Goal: Task Accomplishment & Management: Complete application form

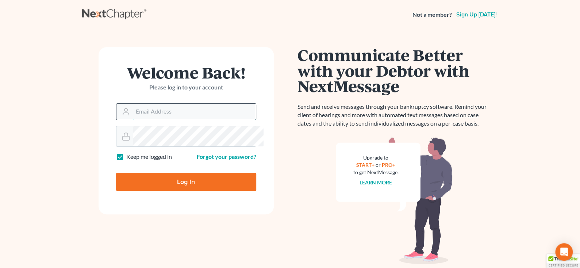
click at [154, 120] on input "Email Address" at bounding box center [194, 112] width 123 height 16
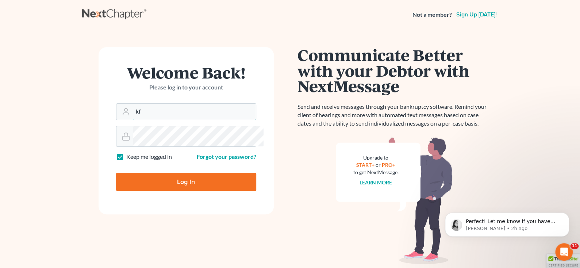
type input "[EMAIL_ADDRESS][DOMAIN_NAME]"
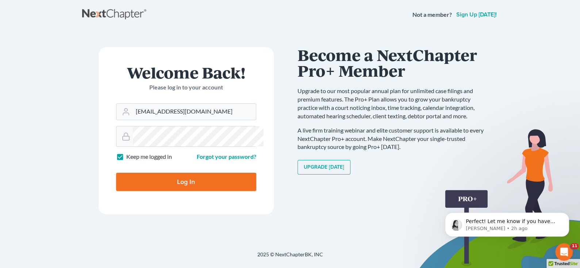
click at [116, 173] on input "Log In" at bounding box center [186, 182] width 140 height 18
type input "Thinking..."
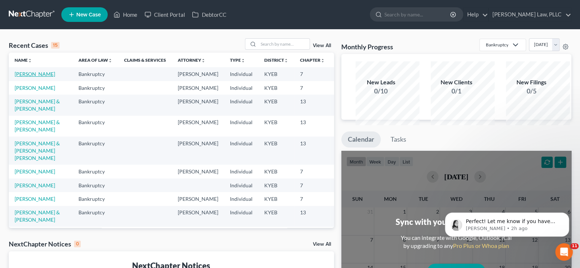
click at [32, 77] on link "[PERSON_NAME]" at bounding box center [35, 74] width 40 height 6
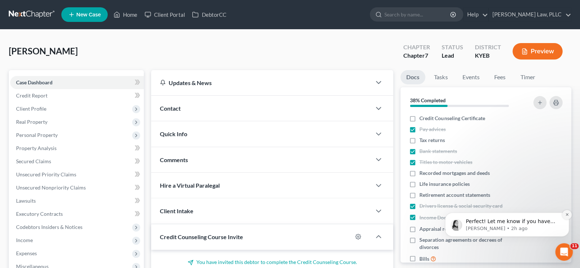
click at [567, 215] on icon "Dismiss notification" at bounding box center [567, 214] width 4 height 4
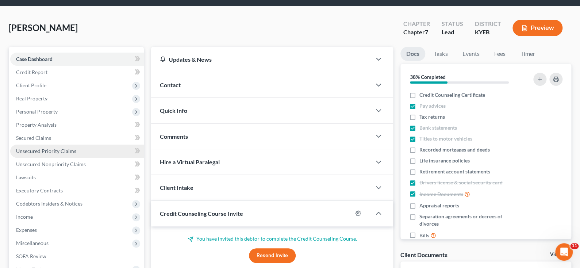
scroll to position [36, 0]
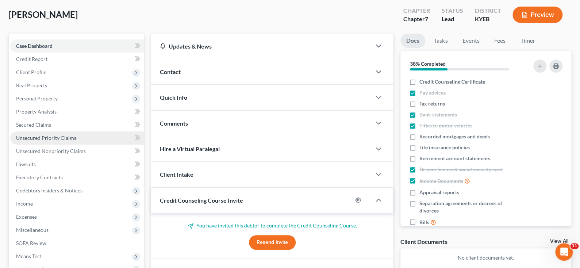
click at [76, 141] on span "Unsecured Priority Claims" at bounding box center [46, 138] width 60 height 6
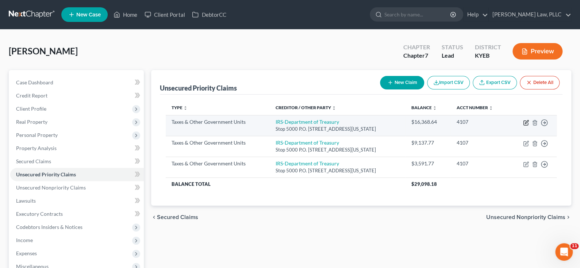
click at [523, 126] on icon "button" at bounding box center [526, 123] width 6 height 6
select select "0"
select select "26"
select select "0"
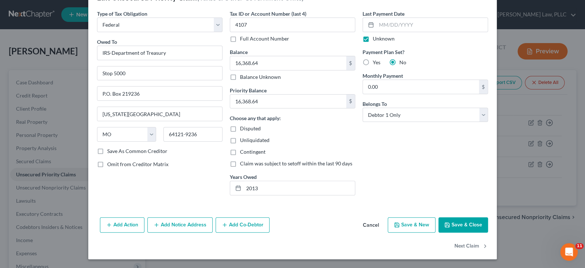
scroll to position [94, 0]
click at [100, 217] on button "Add Action" at bounding box center [122, 224] width 45 height 15
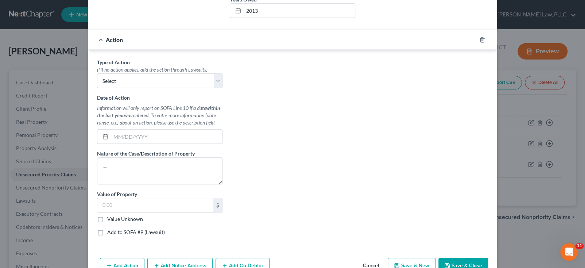
scroll to position [203, 0]
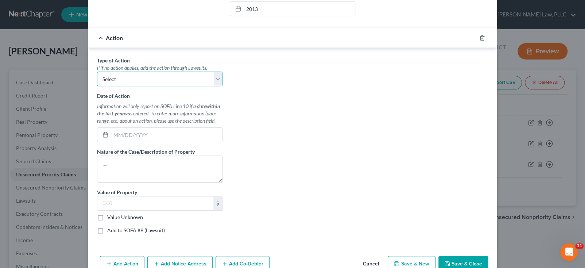
click at [199, 86] on select "Select Repossession Garnishment Foreclosure Personal Injury Attached, Seized, O…" at bounding box center [160, 79] width 126 height 15
click at [318, 160] on div "Type of Action * (*If no action applies, add the action through Lawsuits) Selec…" at bounding box center [292, 148] width 398 height 183
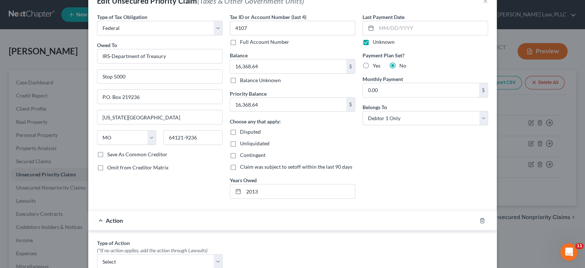
scroll to position [94, 0]
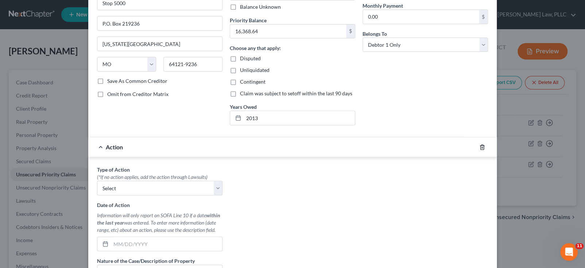
click at [485, 150] on icon "button" at bounding box center [482, 147] width 6 height 6
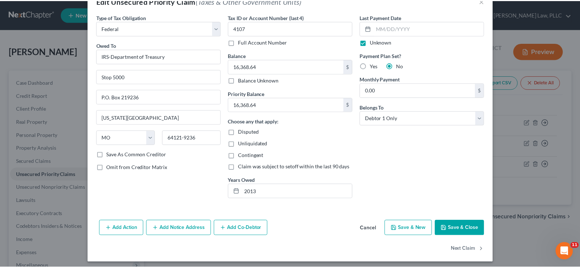
scroll to position [0, 0]
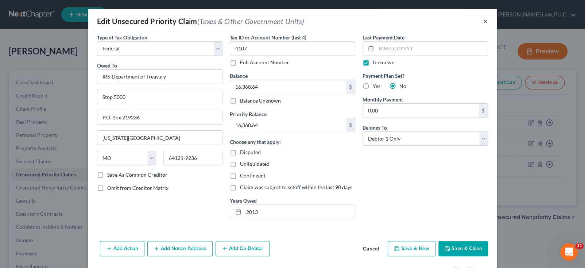
click at [488, 26] on button "×" at bounding box center [485, 21] width 5 height 9
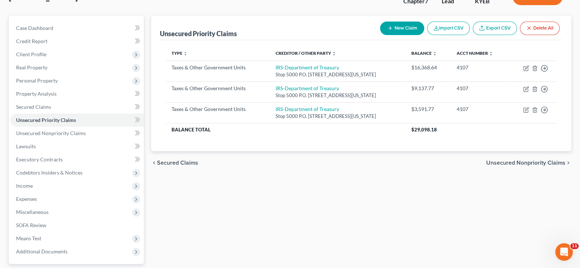
scroll to position [36, 0]
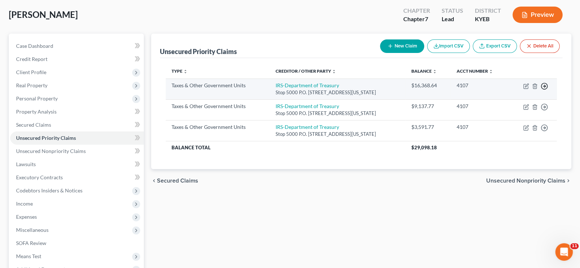
click at [544, 88] on polyline "button" at bounding box center [544, 86] width 1 height 3
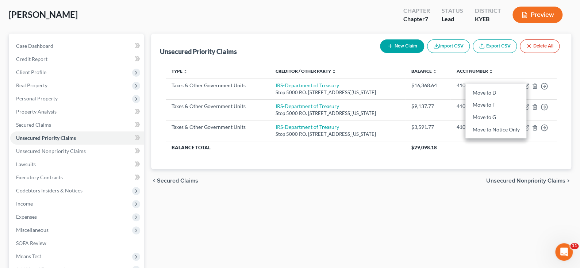
click at [537, 78] on th at bounding box center [533, 71] width 48 height 15
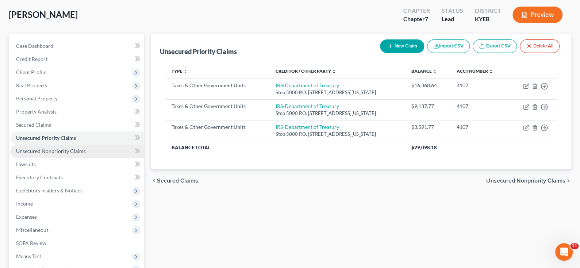
click at [78, 154] on span "Unsecured Nonpriority Claims" at bounding box center [51, 151] width 70 height 6
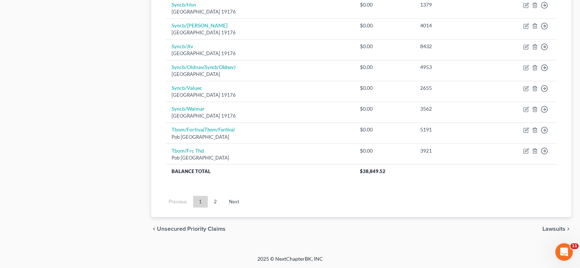
scroll to position [778, 0]
click at [223, 196] on link "2" at bounding box center [215, 202] width 15 height 12
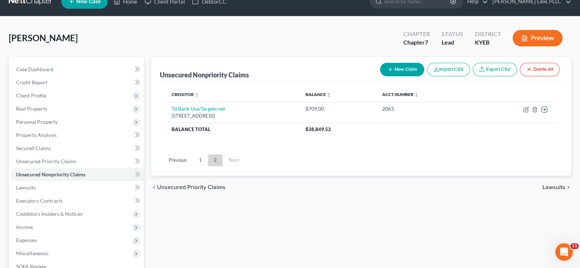
scroll to position [0, 0]
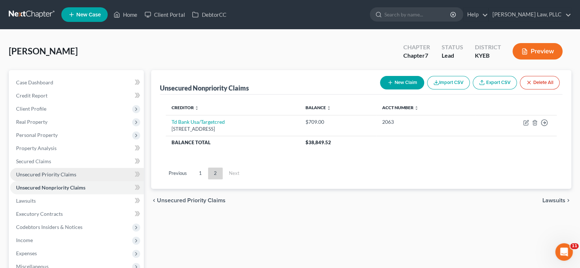
click at [37, 177] on span "Unsecured Priority Claims" at bounding box center [46, 174] width 60 height 6
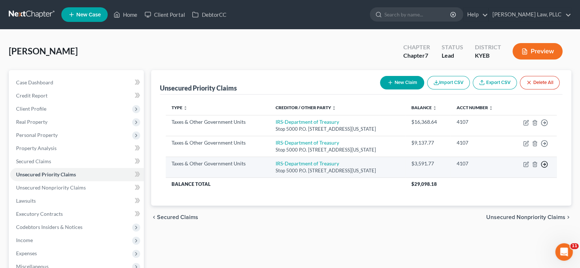
click at [543, 164] on line "button" at bounding box center [544, 164] width 3 height 0
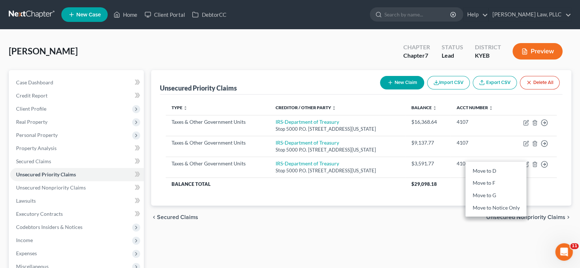
click at [573, 205] on div "[PERSON_NAME] Upgraded Chapter Chapter 7 Status Lead District KYEB Preview Peti…" at bounding box center [290, 202] width 580 height 345
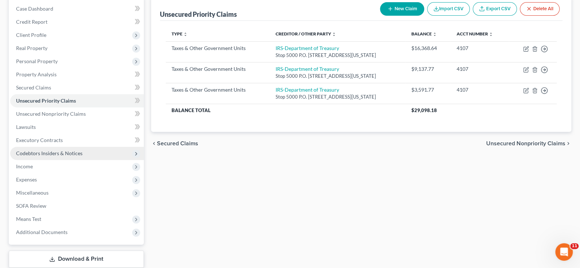
scroll to position [73, 0]
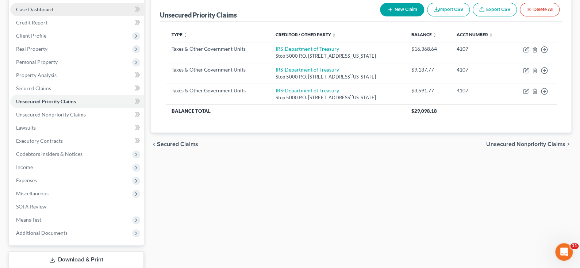
click at [53, 12] on span "Case Dashboard" at bounding box center [34, 9] width 37 height 6
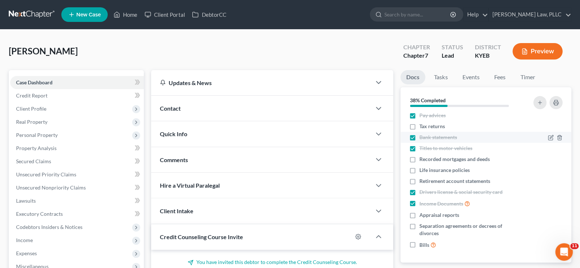
scroll to position [73, 0]
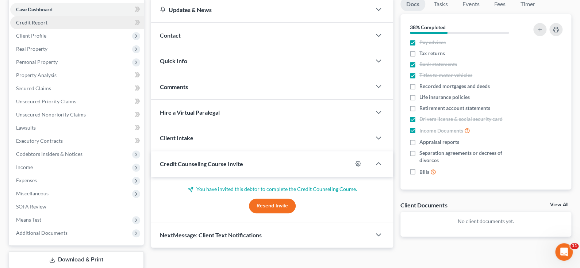
click at [36, 26] on span "Credit Report" at bounding box center [31, 22] width 31 height 6
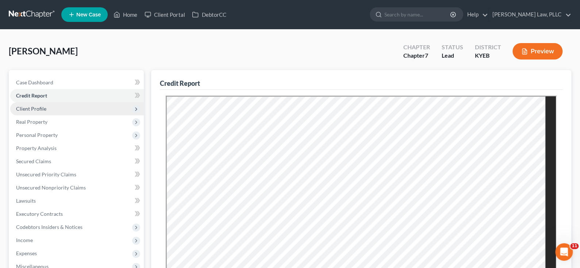
click at [38, 112] on span "Client Profile" at bounding box center [31, 108] width 30 height 6
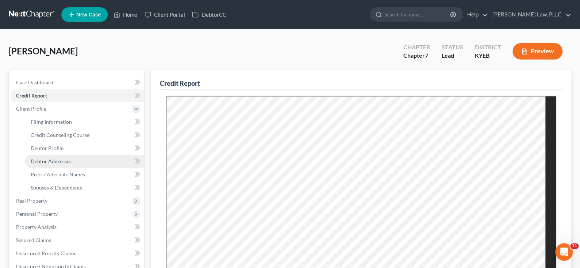
click at [72, 164] on span "Debtor Addresses" at bounding box center [51, 161] width 41 height 6
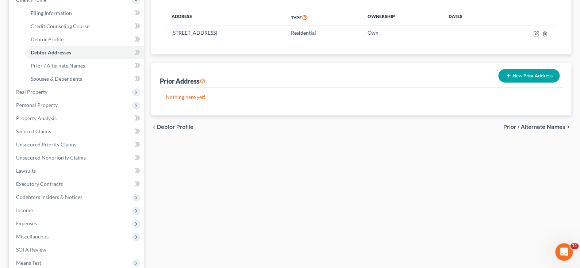
scroll to position [109, 0]
click at [505, 82] on button "New Prior Address" at bounding box center [528, 75] width 61 height 13
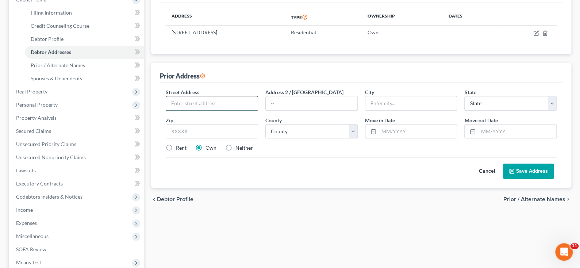
click at [223, 110] on input "text" at bounding box center [212, 103] width 92 height 14
type input "1015Ambrose"
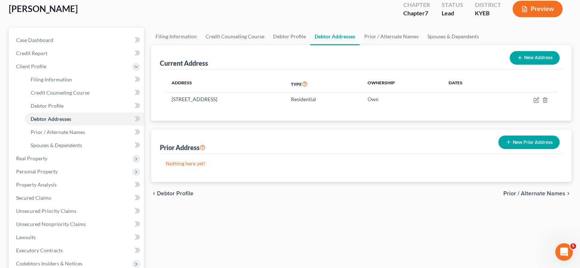
scroll to position [182, 0]
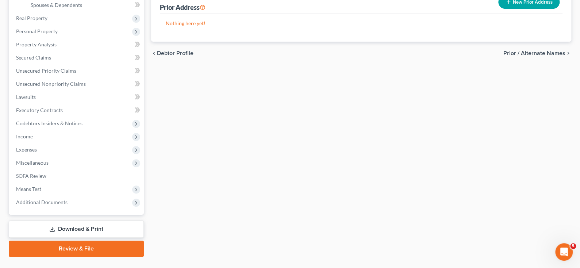
click at [529, 9] on button "New Prior Address" at bounding box center [528, 1] width 61 height 13
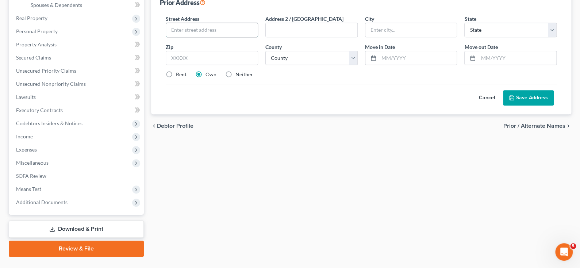
click at [211, 37] on input "text" at bounding box center [212, 30] width 92 height 14
type input "1015 Ambrose Road"
type input "Warsaw"
select select "18"
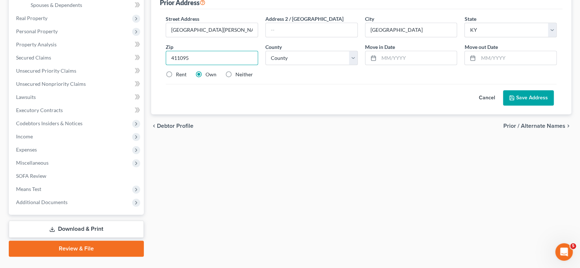
click at [185, 65] on input "411095" at bounding box center [212, 58] width 92 height 15
type input "41095"
click at [176, 78] on label "Rent" at bounding box center [181, 74] width 11 height 7
click at [179, 76] on input "Rent" at bounding box center [181, 73] width 5 height 5
radio input "true"
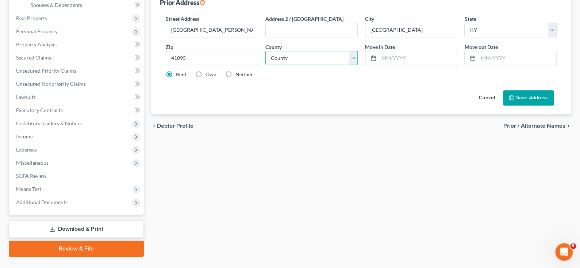
click at [301, 65] on select "County Adair County Allen County Anderson County Ballard County Barren County B…" at bounding box center [311, 58] width 92 height 15
select select "38"
click at [267, 65] on select "County Adair County Allen County Anderson County Ballard County Barren County B…" at bounding box center [311, 58] width 92 height 15
click at [332, 84] on div "Street Address * 1015 Ambrose Road Address 2 / PO Box City * Warsaw State * Sta…" at bounding box center [361, 49] width 398 height 69
click at [426, 65] on input "text" at bounding box center [418, 58] width 78 height 14
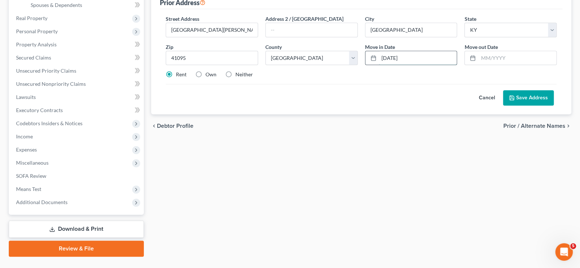
type input "03/26/2015"
click at [479, 65] on input "7/16/2022" at bounding box center [517, 58] width 78 height 14
type input "07/16/2022"
click at [407, 84] on div "Street Address * 1015 Ambrose Road Address 2 / PO Box City * Warsaw State * Sta…" at bounding box center [361, 49] width 398 height 69
click at [527, 105] on button "Save Address" at bounding box center [528, 97] width 51 height 15
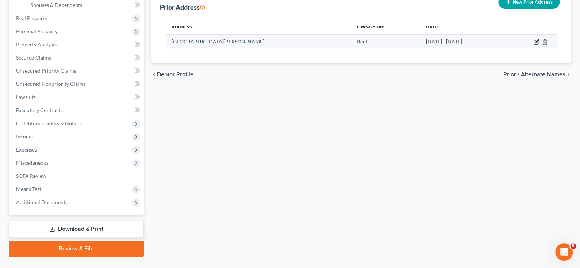
click at [533, 45] on icon "button" at bounding box center [536, 42] width 6 height 6
select select "18"
select select "38"
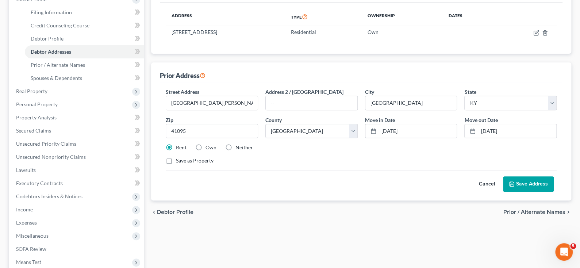
scroll to position [109, 0]
click at [552, 82] on div "Prior Address" at bounding box center [361, 73] width 402 height 20
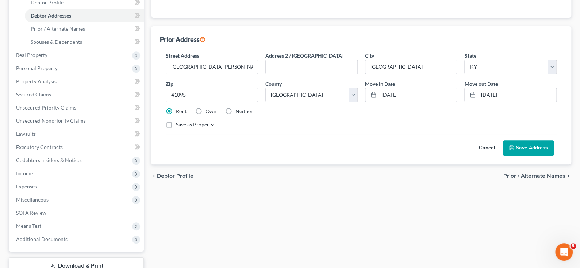
scroll to position [182, 0]
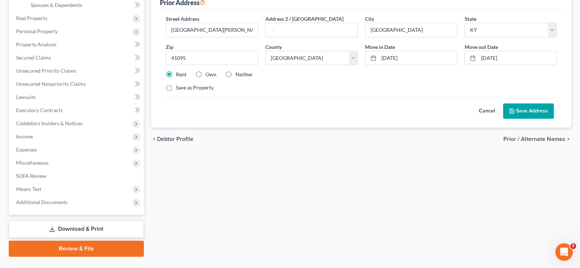
click at [519, 119] on button "Save Address" at bounding box center [528, 110] width 51 height 15
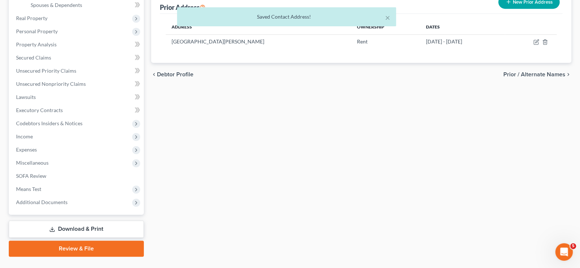
click at [516, 9] on button "New Prior Address" at bounding box center [528, 1] width 61 height 13
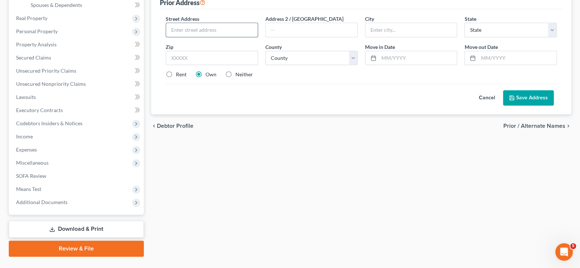
click at [201, 37] on input "text" at bounding box center [212, 30] width 92 height 14
type input "3585 Greenville Road"
type input "Dry Ridge"
select select "18"
type input "41035"
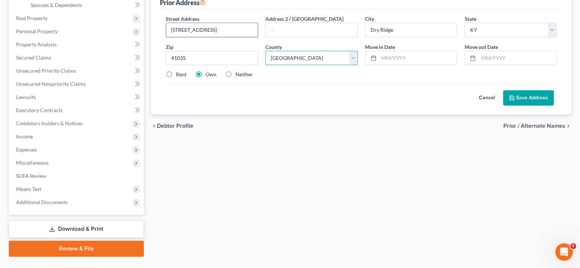
select select "40"
drag, startPoint x: 428, startPoint y: 116, endPoint x: 432, endPoint y: 115, distance: 4.1
click at [428, 65] on input "text" at bounding box center [418, 58] width 78 height 14
type input "11/16/2022"
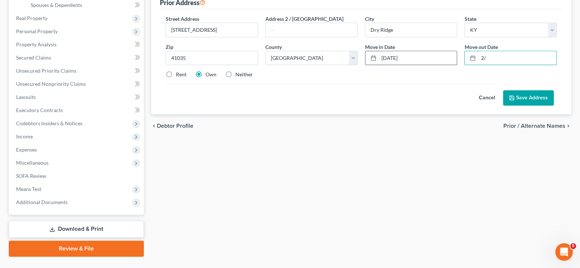
type input "2"
type input "02/13/2023"
click at [177, 78] on label "Rent" at bounding box center [181, 74] width 11 height 7
click at [179, 76] on input "Rent" at bounding box center [181, 73] width 5 height 5
radio input "true"
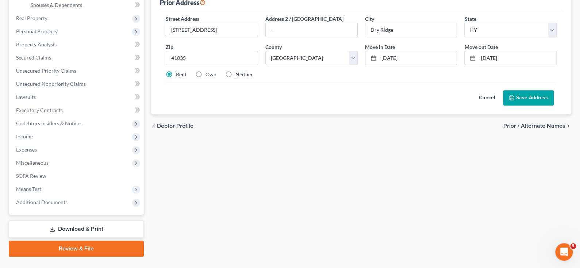
click at [355, 105] on div "Cancel Save Address" at bounding box center [361, 95] width 391 height 22
click at [509, 101] on icon at bounding box center [512, 98] width 6 height 6
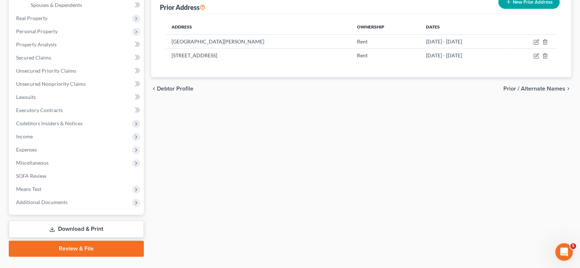
click at [508, 9] on button "New Prior Address" at bounding box center [528, 1] width 61 height 13
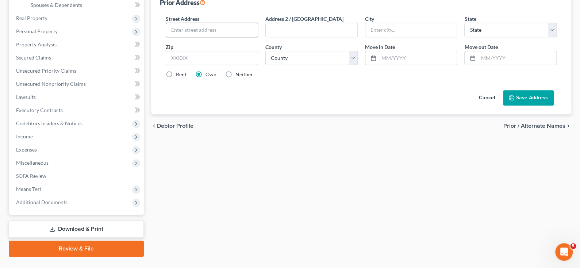
click at [204, 37] on input "text" at bounding box center [212, 30] width 92 height 14
type input "90 Vista Pointe Drive"
type input "G"
type input "Wilder"
select select "18"
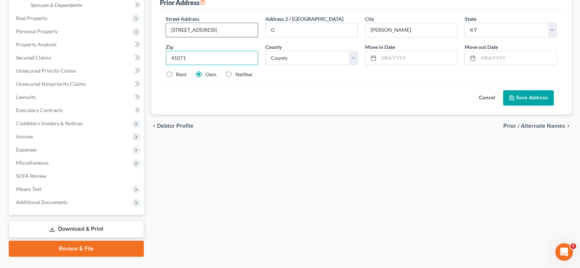
type input "41071"
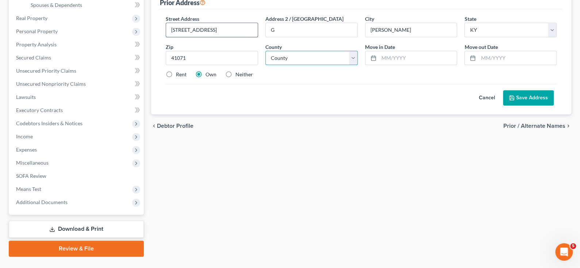
type input "Newport"
select select "18"
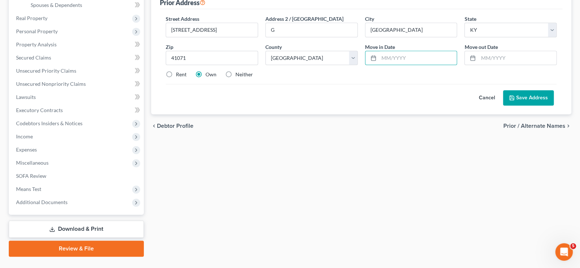
click at [176, 78] on label "Rent" at bounding box center [181, 74] width 11 height 7
click at [179, 76] on input "Rent" at bounding box center [181, 73] width 5 height 5
radio input "true"
click at [513, 105] on button "Save Address" at bounding box center [528, 97] width 51 height 15
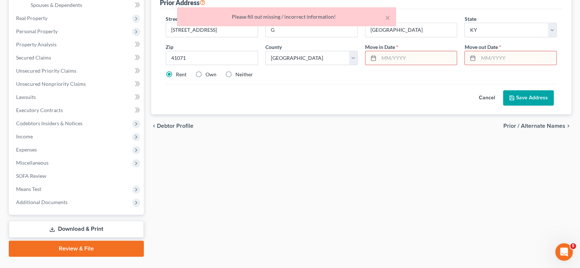
click at [360, 84] on div "Street Address * 90 Vista Pointe Drive Address 2 / PO Box G City * Newport Stat…" at bounding box center [361, 49] width 398 height 69
click at [390, 65] on input "text" at bounding box center [418, 58] width 78 height 14
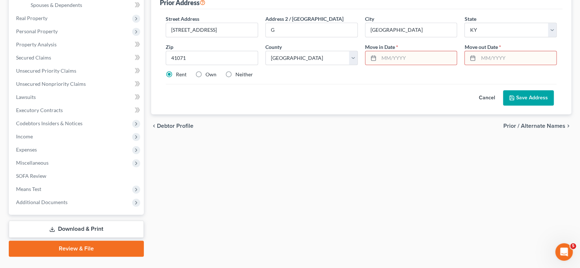
click at [472, 105] on button "Cancel" at bounding box center [487, 97] width 32 height 15
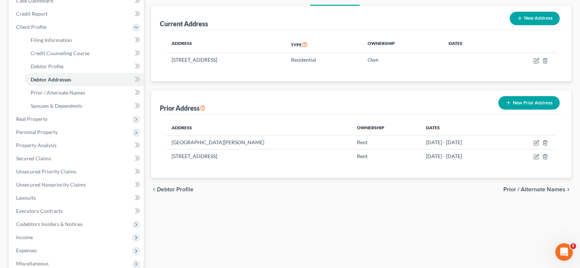
scroll to position [36, 0]
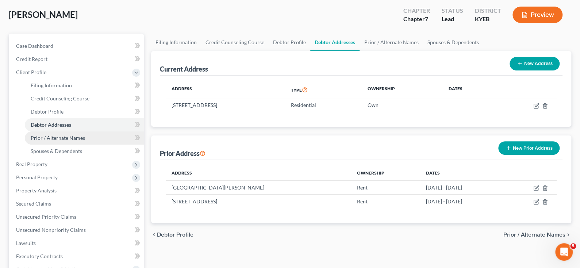
click at [70, 141] on span "Prior / Alternate Names" at bounding box center [58, 138] width 54 height 6
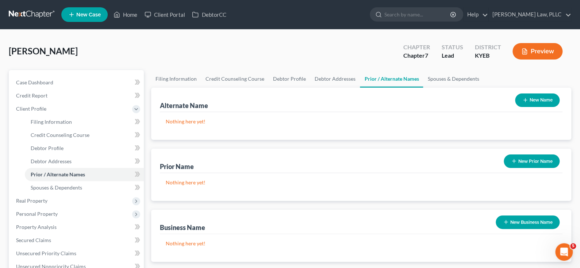
click at [525, 168] on button "New Prior Name" at bounding box center [532, 160] width 56 height 13
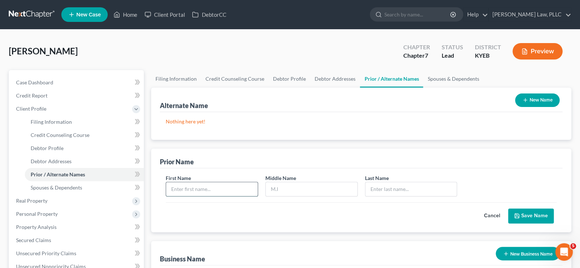
click at [236, 196] on input "text" at bounding box center [212, 189] width 92 height 14
type input "Rhonda"
type input "S."
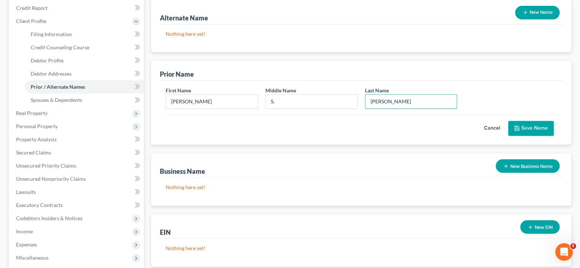
scroll to position [109, 0]
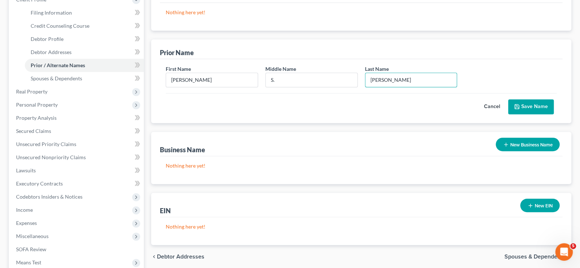
type input "McGaha"
click at [511, 115] on button "Save Name" at bounding box center [531, 106] width 46 height 15
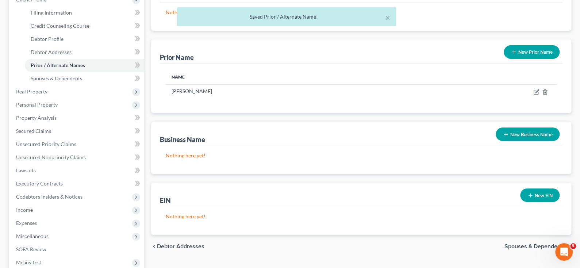
click at [517, 59] on button "New Prior Name" at bounding box center [532, 51] width 56 height 13
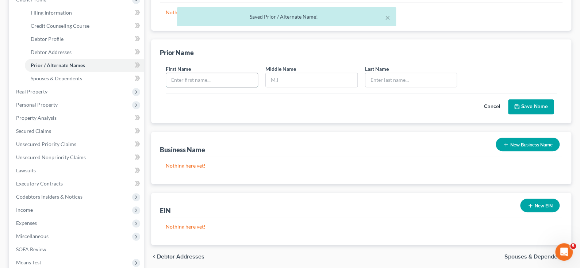
click at [234, 87] on input "text" at bounding box center [212, 80] width 92 height 14
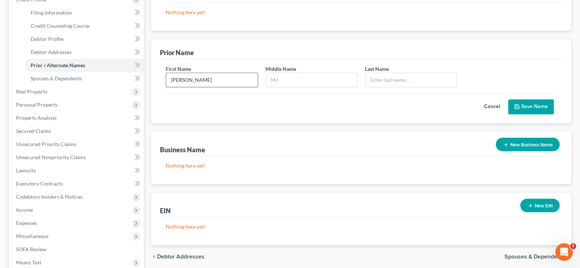
type input "Rhonda"
type input "S."
type input "Lainhart"
click at [533, 115] on button "Save Name" at bounding box center [531, 106] width 46 height 15
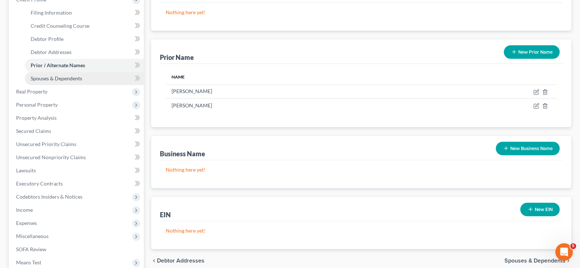
click at [78, 81] on span "Spouses & Dependents" at bounding box center [56, 78] width 51 height 6
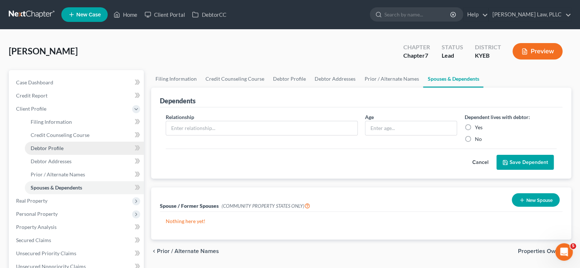
click at [54, 151] on span "Debtor Profile" at bounding box center [47, 148] width 33 height 6
select select "0"
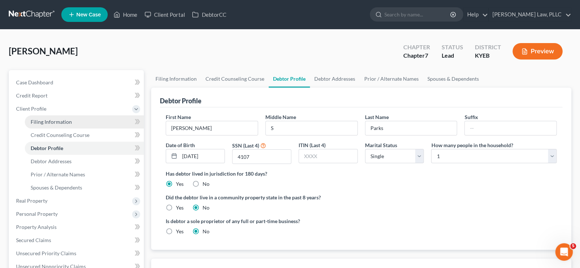
click at [49, 125] on span "Filing Information" at bounding box center [51, 122] width 41 height 6
select select "1"
select select "0"
select select "32"
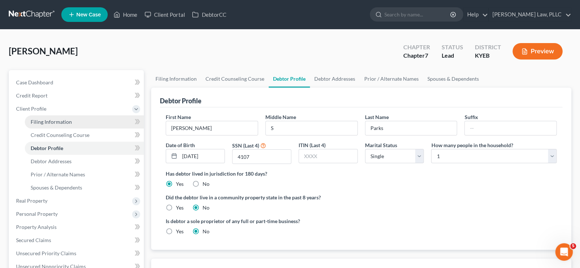
select select "0"
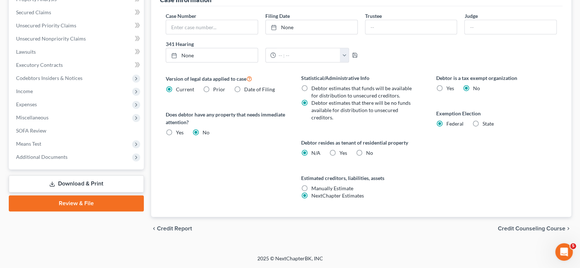
scroll to position [266, 0]
click at [138, 160] on icon at bounding box center [136, 157] width 6 height 6
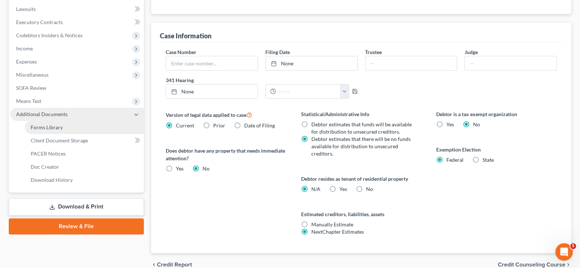
scroll to position [240, 0]
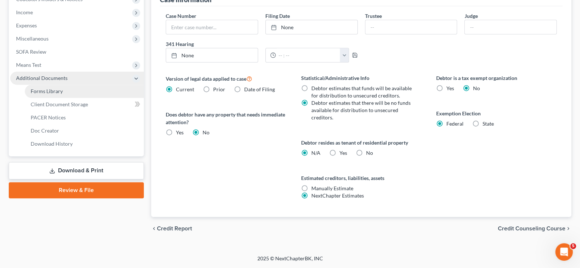
click at [63, 94] on span "Forms Library" at bounding box center [47, 91] width 32 height 6
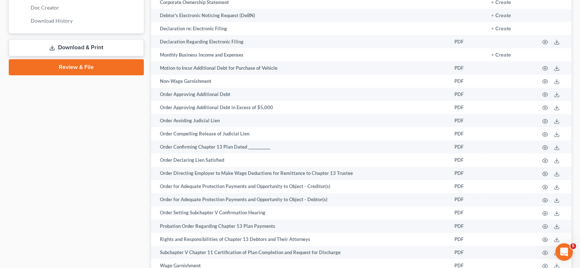
scroll to position [241, 0]
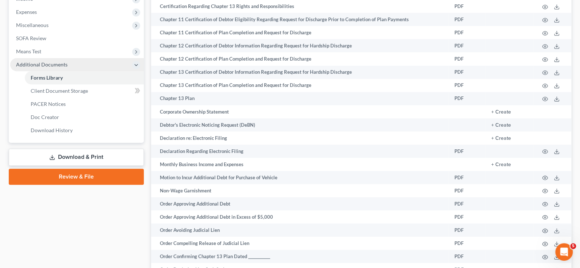
click at [137, 68] on icon at bounding box center [136, 65] width 6 height 6
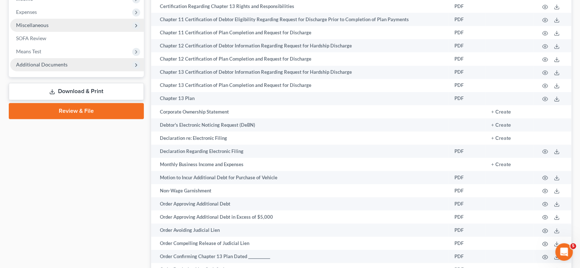
scroll to position [205, 0]
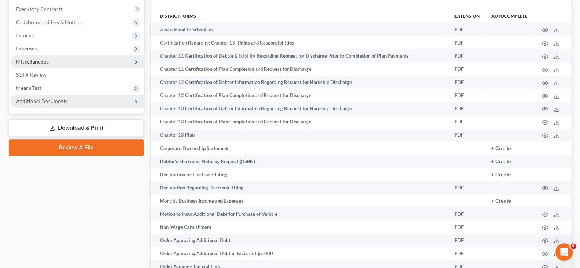
click at [134, 65] on icon at bounding box center [136, 62] width 6 height 6
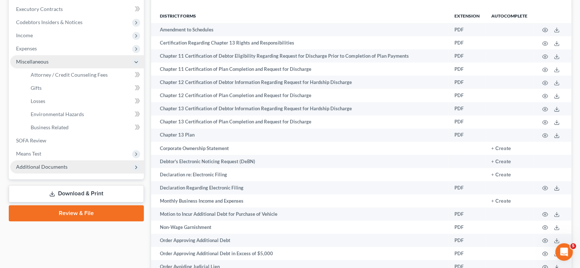
click at [138, 65] on icon at bounding box center [136, 62] width 6 height 6
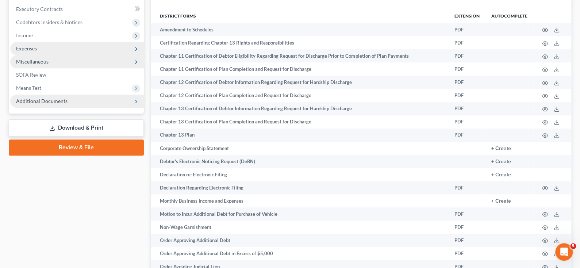
click at [135, 52] on icon at bounding box center [136, 49] width 6 height 6
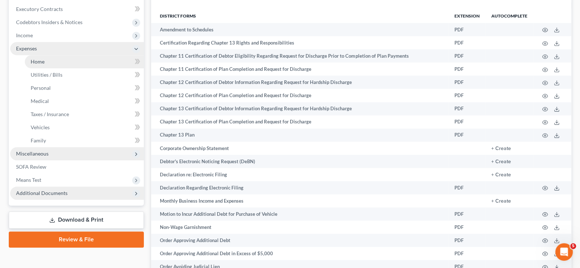
click at [45, 65] on span "Home" at bounding box center [38, 61] width 14 height 6
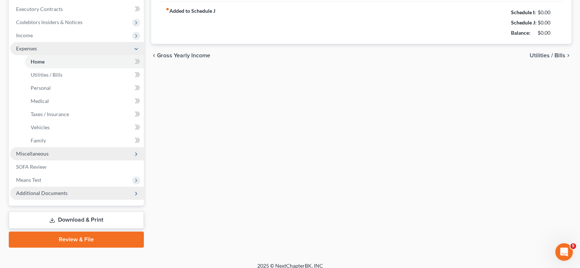
type input "0.00"
radio input "true"
type input "0.00"
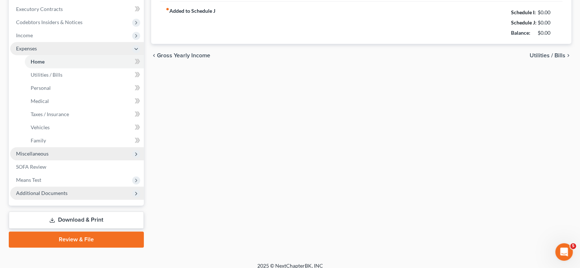
type input "0.00"
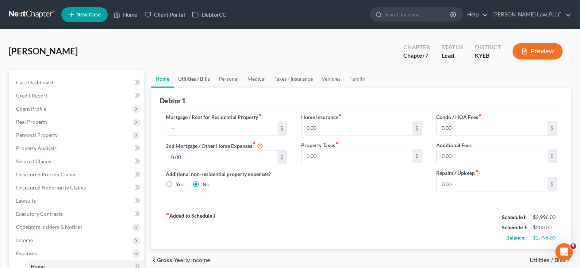
click at [205, 88] on link "Utilities / Bills" at bounding box center [194, 79] width 40 height 18
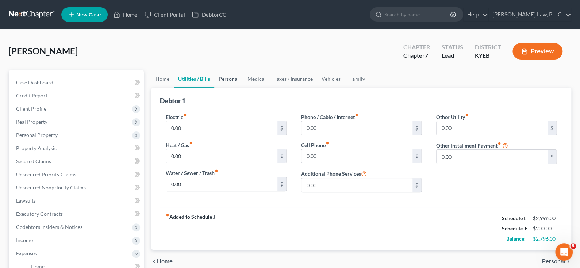
click at [243, 88] on link "Personal" at bounding box center [228, 79] width 29 height 18
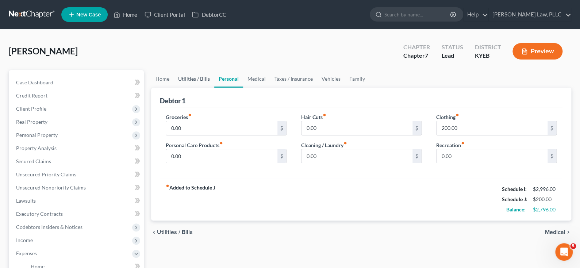
click at [189, 88] on link "Utilities / Bills" at bounding box center [194, 79] width 40 height 18
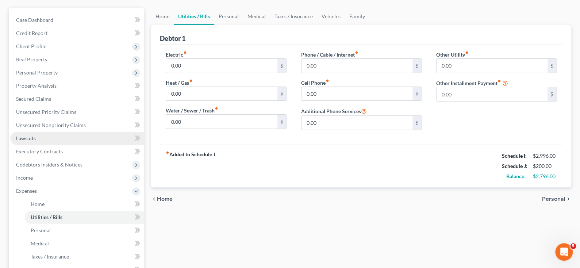
scroll to position [109, 0]
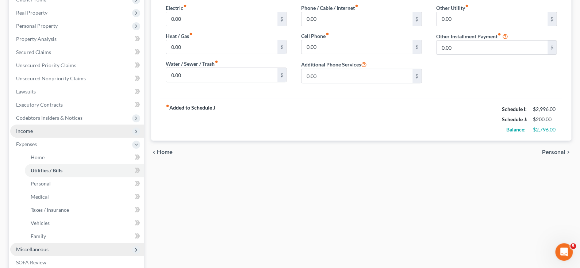
click at [33, 134] on span "Income" at bounding box center [24, 131] width 17 height 6
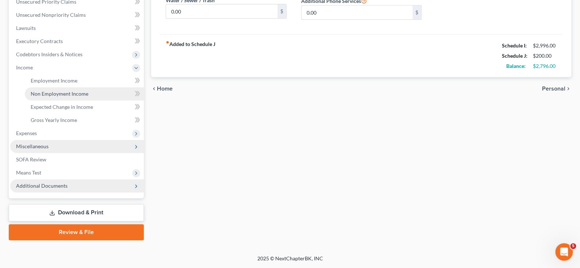
scroll to position [182, 0]
click at [78, 97] on span "Non Employment Income" at bounding box center [60, 93] width 58 height 6
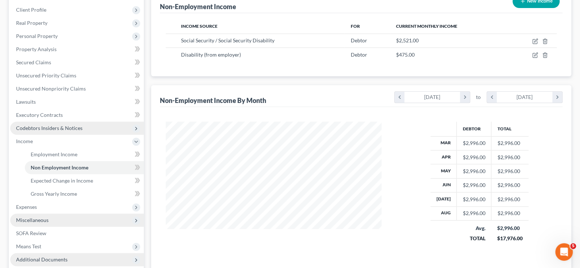
scroll to position [146, 0]
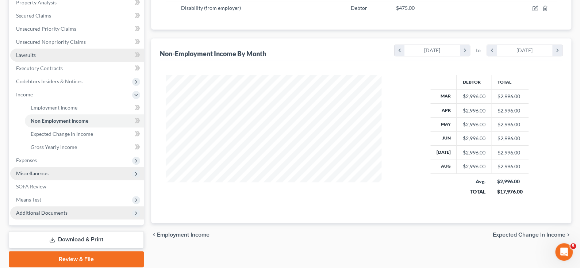
click at [36, 58] on span "Lawsuits" at bounding box center [26, 55] width 20 height 6
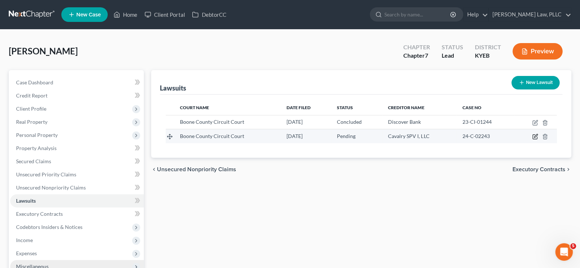
click at [532, 139] on icon "button" at bounding box center [535, 137] width 6 height 6
select select "18"
select select "0"
select select "4"
select select "35"
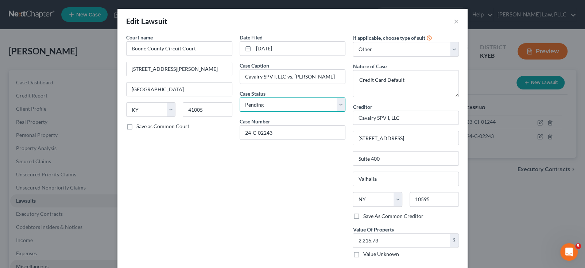
click at [346, 112] on select "Select Pending On Appeal Concluded" at bounding box center [293, 104] width 106 height 15
select select "2"
click at [240, 112] on select "Select Pending On Appeal Concluded" at bounding box center [293, 104] width 106 height 15
click at [242, 215] on div "Date Filed 09/06/2024 Case Caption Cavalry SPV I, LLC vs. Rhonda Parks Case Sta…" at bounding box center [292, 149] width 113 height 230
click at [459, 26] on button "×" at bounding box center [456, 21] width 5 height 9
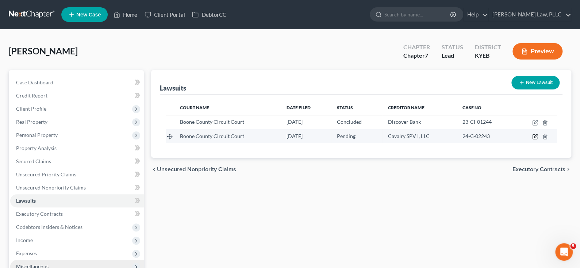
click at [532, 139] on icon "button" at bounding box center [534, 137] width 4 height 4
select select "18"
select select "0"
select select "4"
select select "35"
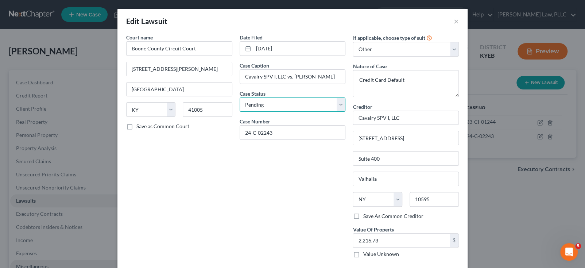
click at [260, 112] on select "Select Pending On Appeal Concluded" at bounding box center [293, 104] width 106 height 15
select select "2"
click at [240, 112] on select "Select Pending On Appeal Concluded" at bounding box center [293, 104] width 106 height 15
click at [252, 193] on div "Date Filed 09/06/2024 Case Caption Cavalry SPV I, LLC vs. Rhonda Parks Case Sta…" at bounding box center [292, 149] width 113 height 230
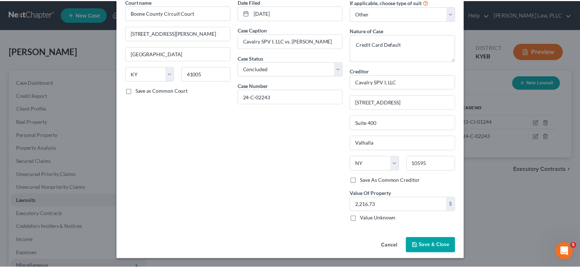
scroll to position [109, 0]
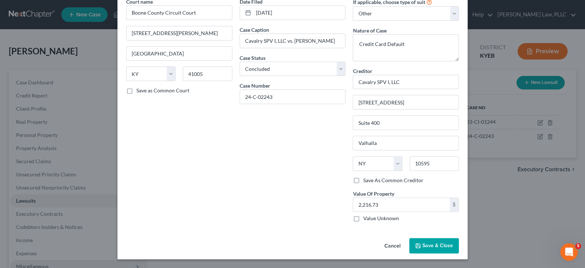
click at [453, 242] on span "Save & Close" at bounding box center [438, 245] width 31 height 6
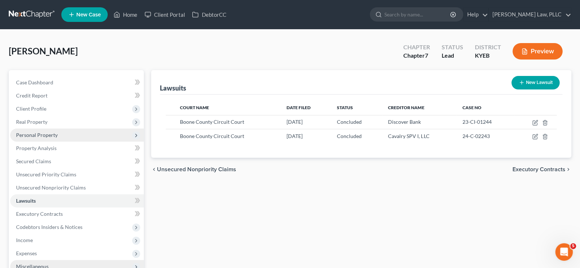
click at [57, 138] on span "Personal Property" at bounding box center [37, 135] width 42 height 6
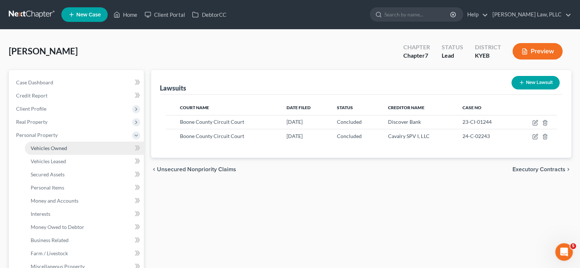
click at [57, 151] on span "Vehicles Owned" at bounding box center [49, 148] width 36 height 6
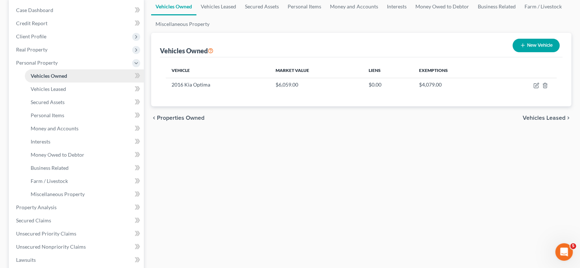
scroll to position [73, 0]
click at [84, 95] on link "Vehicles Leased" at bounding box center [84, 88] width 119 height 13
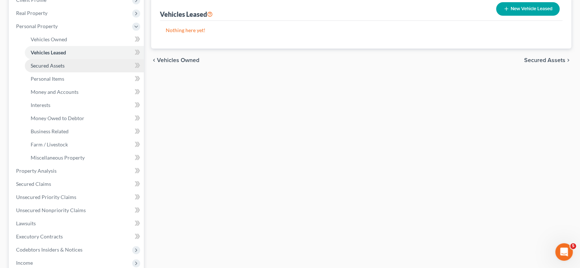
scroll to position [109, 0]
click at [53, 68] on span "Secured Assets" at bounding box center [48, 65] width 34 height 6
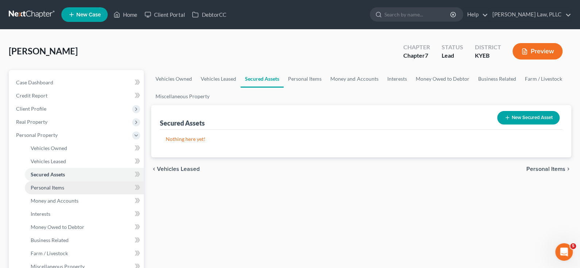
click at [51, 190] on span "Personal Items" at bounding box center [48, 187] width 34 height 6
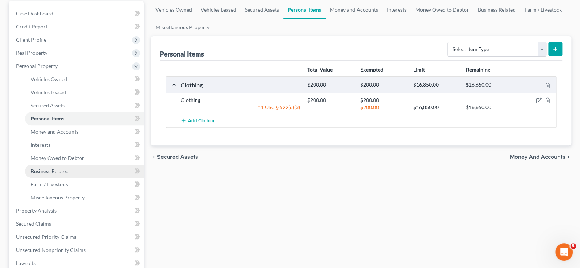
scroll to position [73, 0]
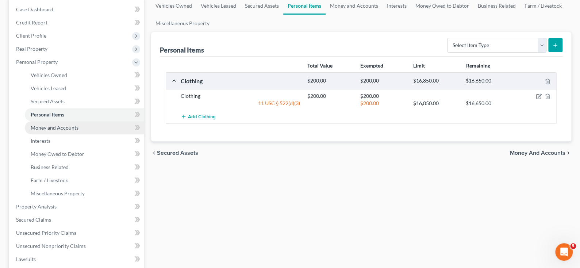
click at [57, 131] on span "Money and Accounts" at bounding box center [55, 127] width 48 height 6
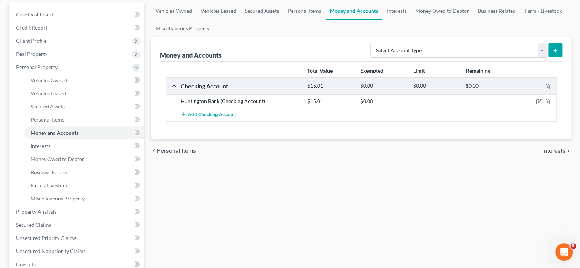
scroll to position [73, 0]
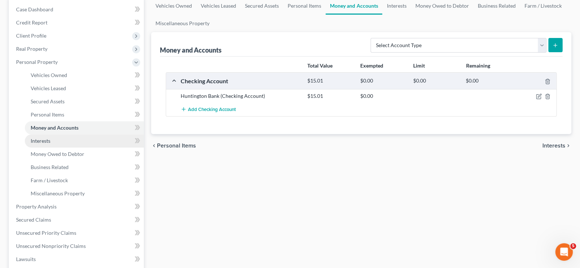
click at [50, 144] on span "Interests" at bounding box center [41, 141] width 20 height 6
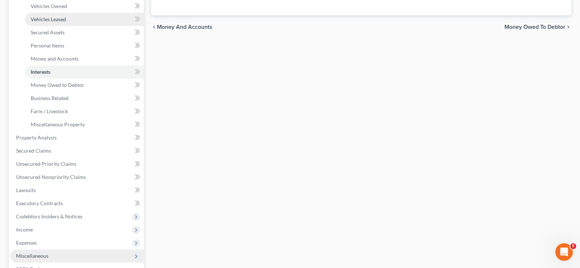
scroll to position [146, 0]
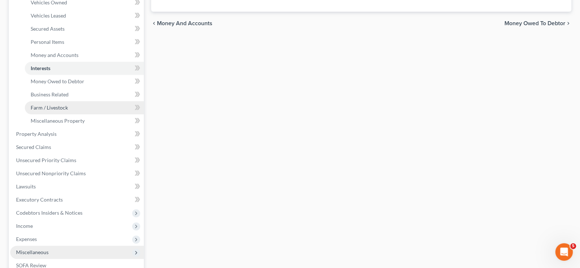
click at [68, 111] on span "Farm / Livestock" at bounding box center [49, 107] width 37 height 6
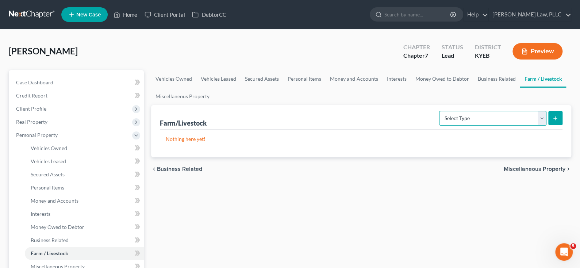
click at [536, 126] on select "Select Type Animals & Livestock (A/B: 47) Crops: Growing or Harvested (A/B: 48)…" at bounding box center [492, 118] width 107 height 15
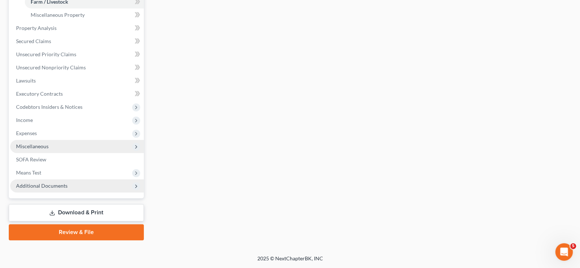
scroll to position [255, 0]
click at [61, 18] on span "Miscellaneous Property" at bounding box center [58, 15] width 54 height 6
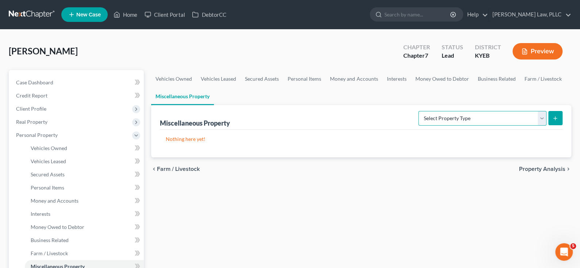
click at [533, 126] on select "Select Property Type Assigned for Creditor Benefit Within 1 Year (SOFA: 12) Hol…" at bounding box center [482, 118] width 128 height 15
drag, startPoint x: 414, startPoint y: 254, endPoint x: 411, endPoint y: 252, distance: 4.1
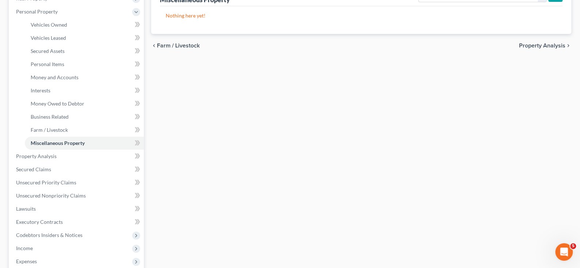
scroll to position [109, 0]
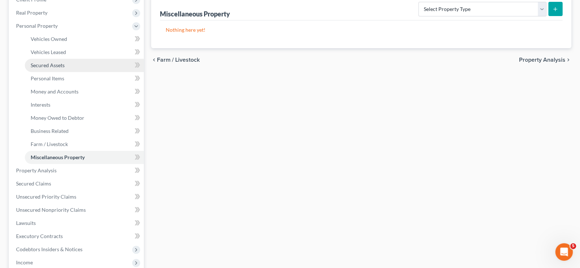
click at [65, 68] on span "Secured Assets" at bounding box center [48, 65] width 34 height 6
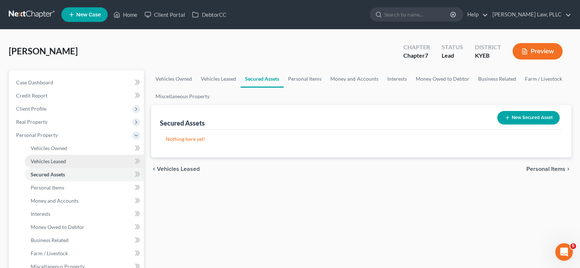
click at [57, 164] on span "Vehicles Leased" at bounding box center [48, 161] width 35 height 6
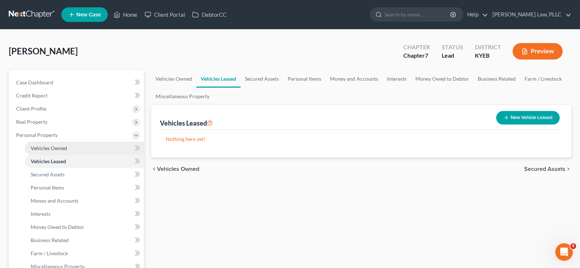
click at [65, 151] on span "Vehicles Owned" at bounding box center [49, 148] width 36 height 6
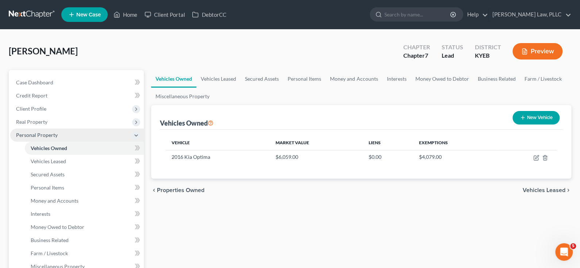
click at [136, 138] on icon at bounding box center [136, 135] width 6 height 6
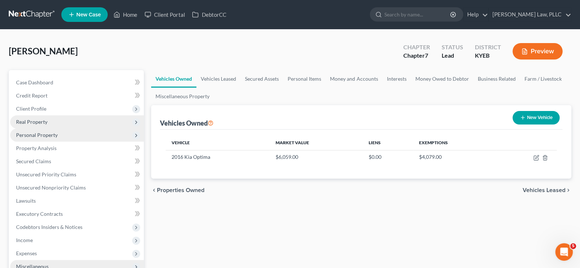
click at [62, 128] on span "Real Property" at bounding box center [77, 121] width 134 height 13
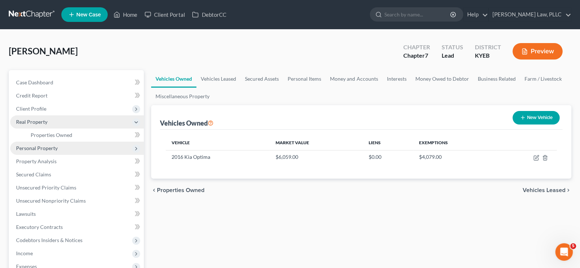
click at [135, 125] on icon at bounding box center [136, 122] width 6 height 6
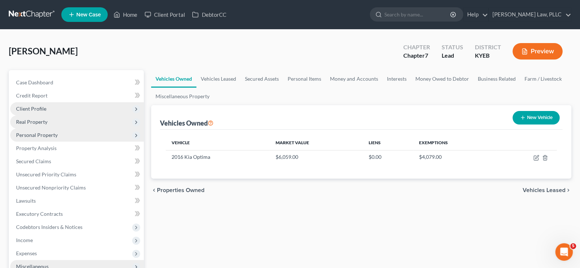
click at [46, 112] on span "Client Profile" at bounding box center [31, 108] width 30 height 6
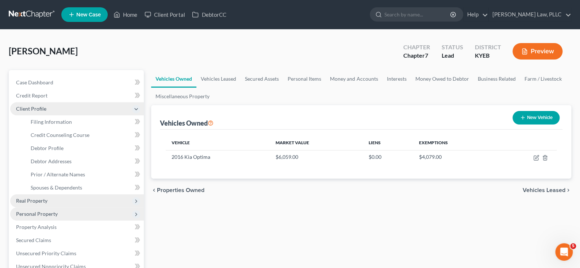
click at [42, 112] on span "Client Profile" at bounding box center [31, 108] width 30 height 6
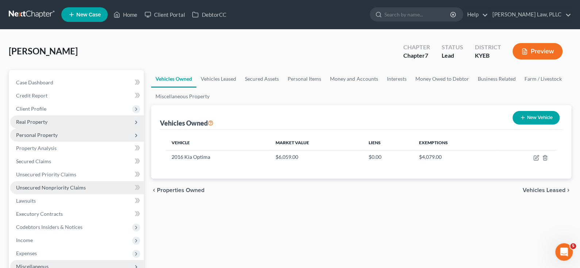
click at [56, 190] on span "Unsecured Nonpriority Claims" at bounding box center [51, 187] width 70 height 6
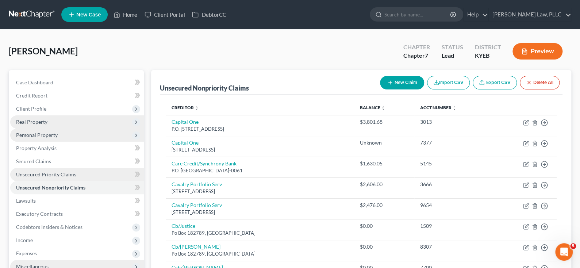
click at [65, 177] on span "Unsecured Priority Claims" at bounding box center [46, 174] width 60 height 6
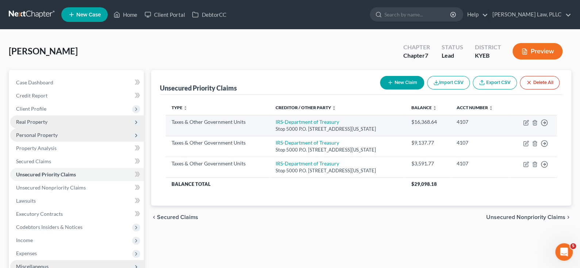
scroll to position [73, 0]
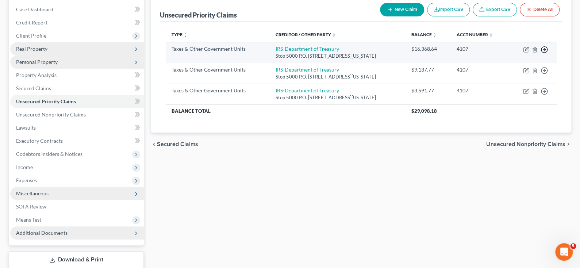
click at [543, 50] on line "button" at bounding box center [544, 50] width 3 height 0
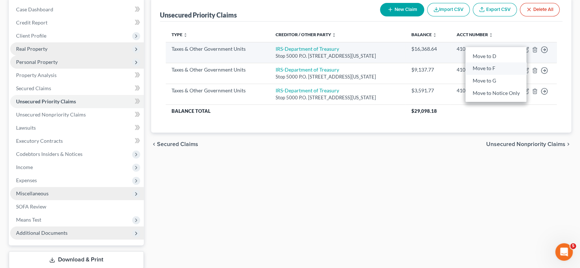
click at [483, 75] on link "Move to F" at bounding box center [495, 68] width 61 height 12
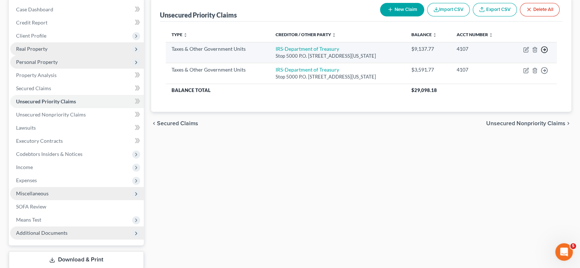
click at [540, 53] on icon "button" at bounding box center [543, 49] width 7 height 7
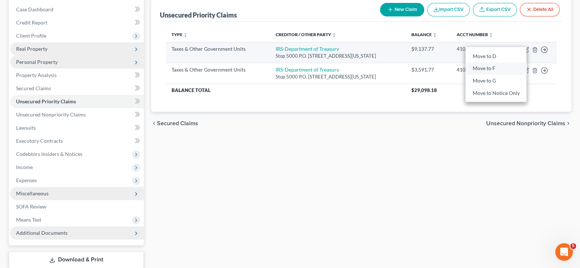
click at [486, 75] on link "Move to F" at bounding box center [495, 68] width 61 height 12
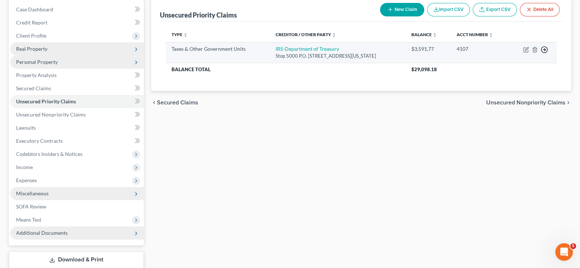
click at [544, 51] on polyline "button" at bounding box center [544, 50] width 1 height 3
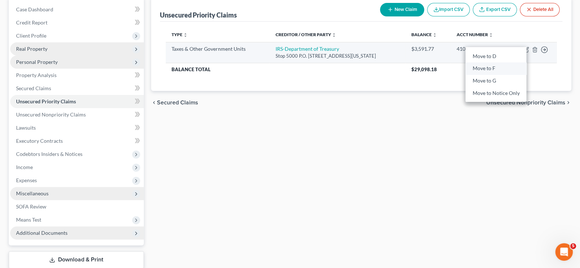
click at [492, 75] on link "Move to F" at bounding box center [495, 68] width 61 height 12
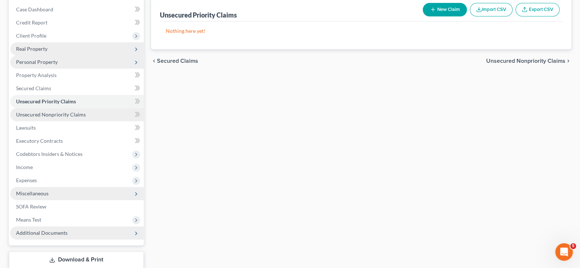
click at [65, 117] on span "Unsecured Nonpriority Claims" at bounding box center [51, 114] width 70 height 6
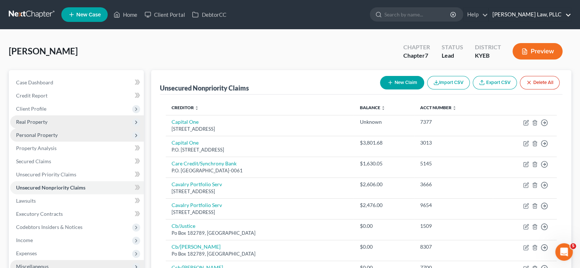
click at [567, 14] on link "[PERSON_NAME] Law, PLLC" at bounding box center [530, 14] width 82 height 13
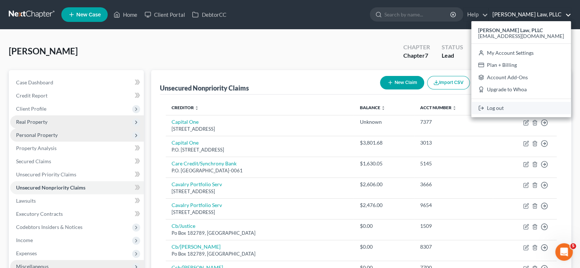
click at [478, 114] on link "Log out" at bounding box center [521, 108] width 100 height 12
